Goal: Download file/media

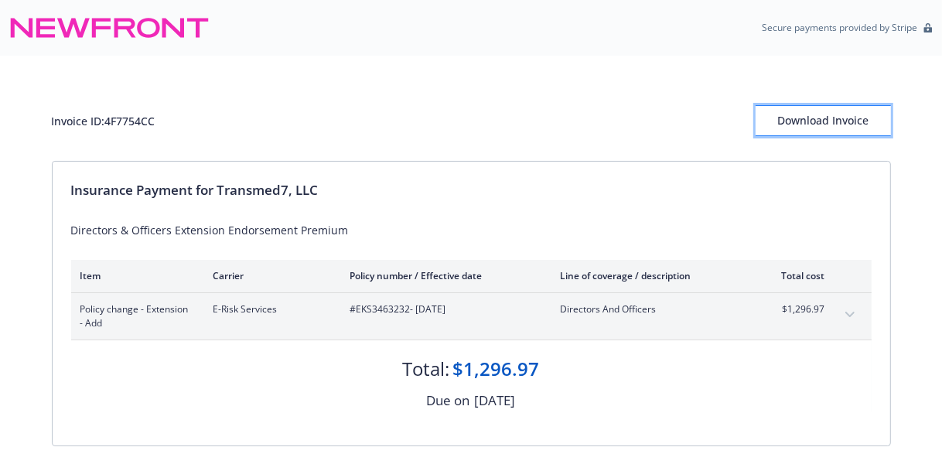
click at [785, 125] on div "Download Invoice" at bounding box center [823, 120] width 135 height 29
drag, startPoint x: 512, startPoint y: 94, endPoint x: 449, endPoint y: 138, distance: 76.8
click at [449, 138] on div "Invoice ID: 4F7754CC Download Invoice" at bounding box center [472, 108] width 840 height 105
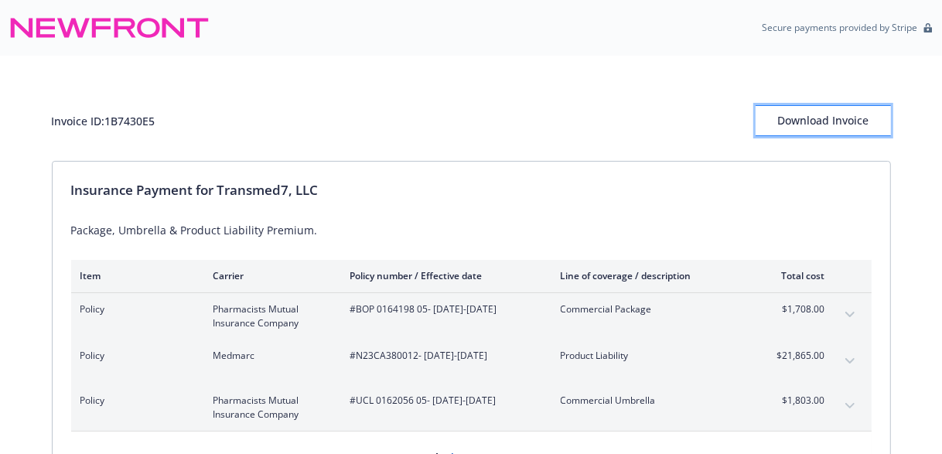
click at [806, 121] on div "Download Invoice" at bounding box center [823, 120] width 135 height 29
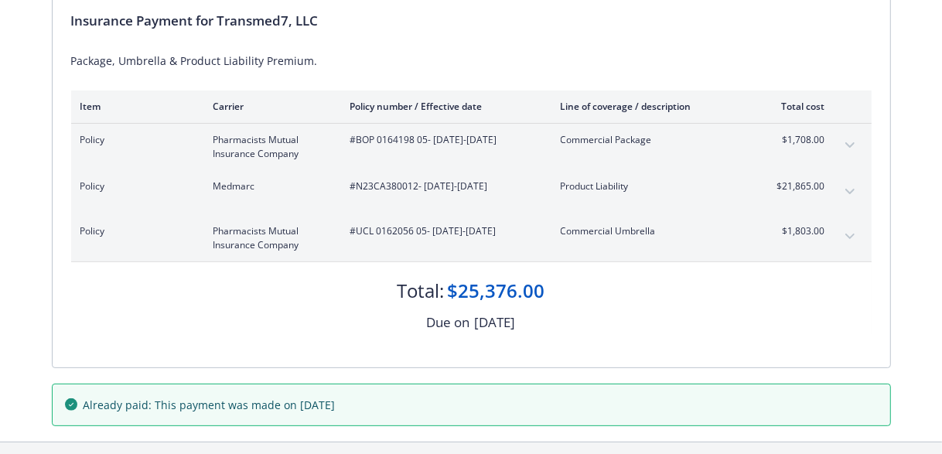
scroll to position [155, 0]
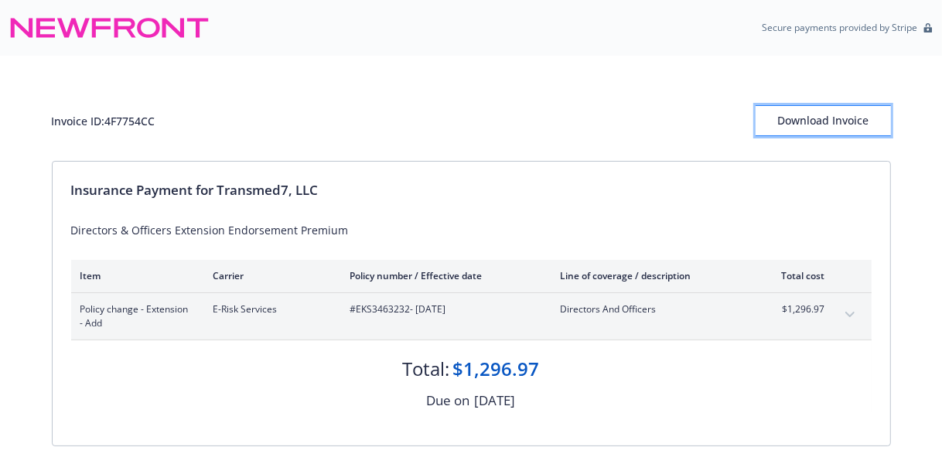
click at [774, 118] on button "Download Invoice" at bounding box center [823, 120] width 135 height 31
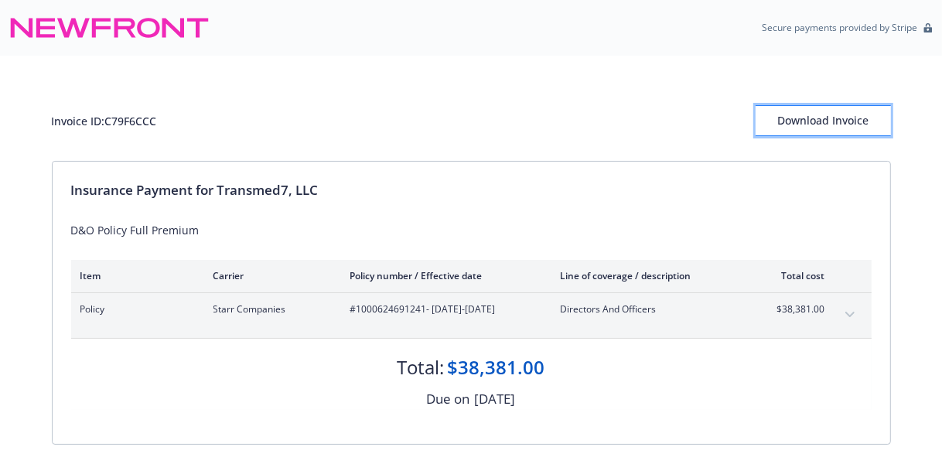
click at [826, 122] on div "Download Invoice" at bounding box center [823, 120] width 135 height 29
